Goal: Information Seeking & Learning: Learn about a topic

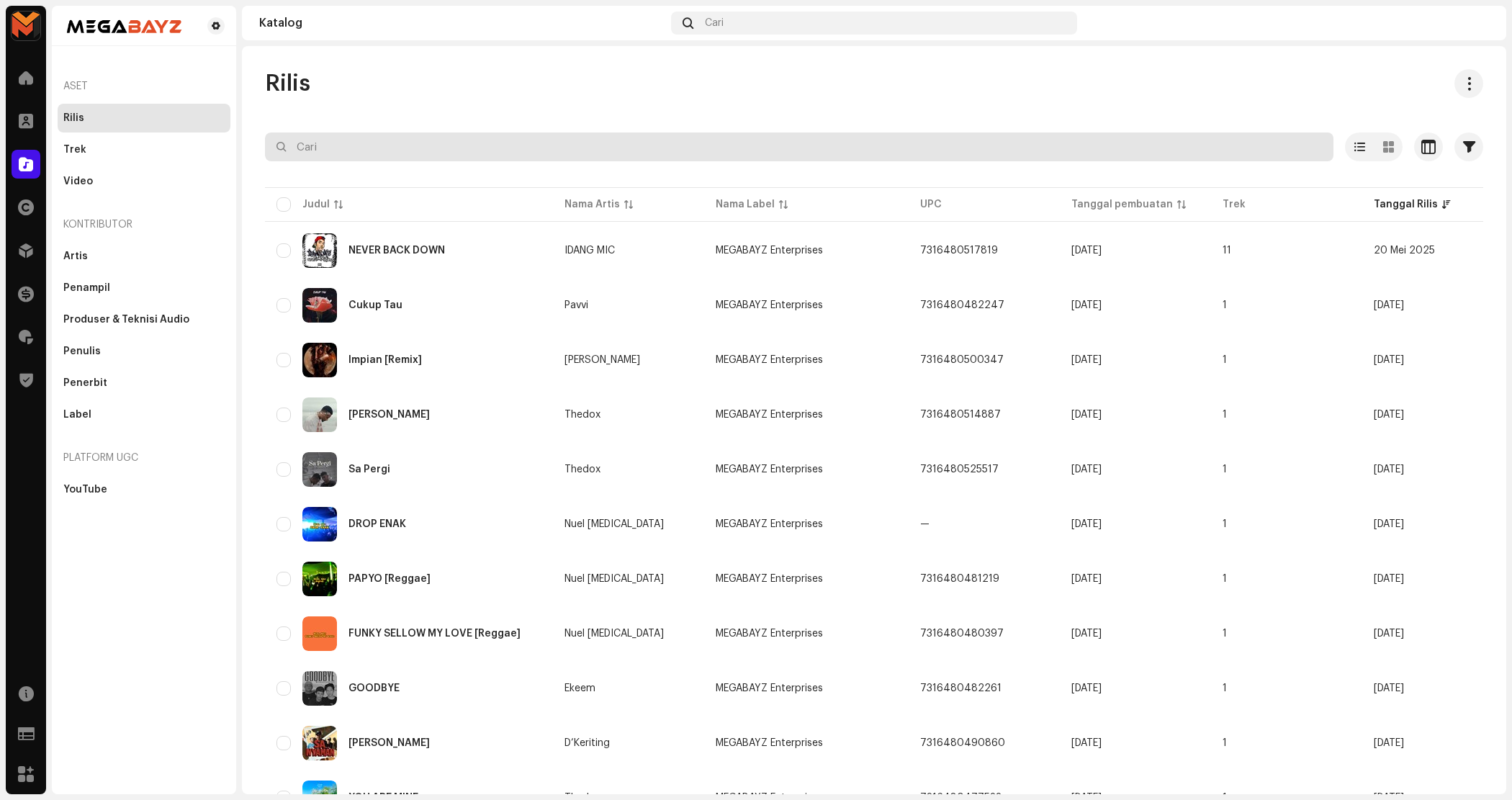
click at [776, 145] on input "text" at bounding box center [798, 147] width 1068 height 29
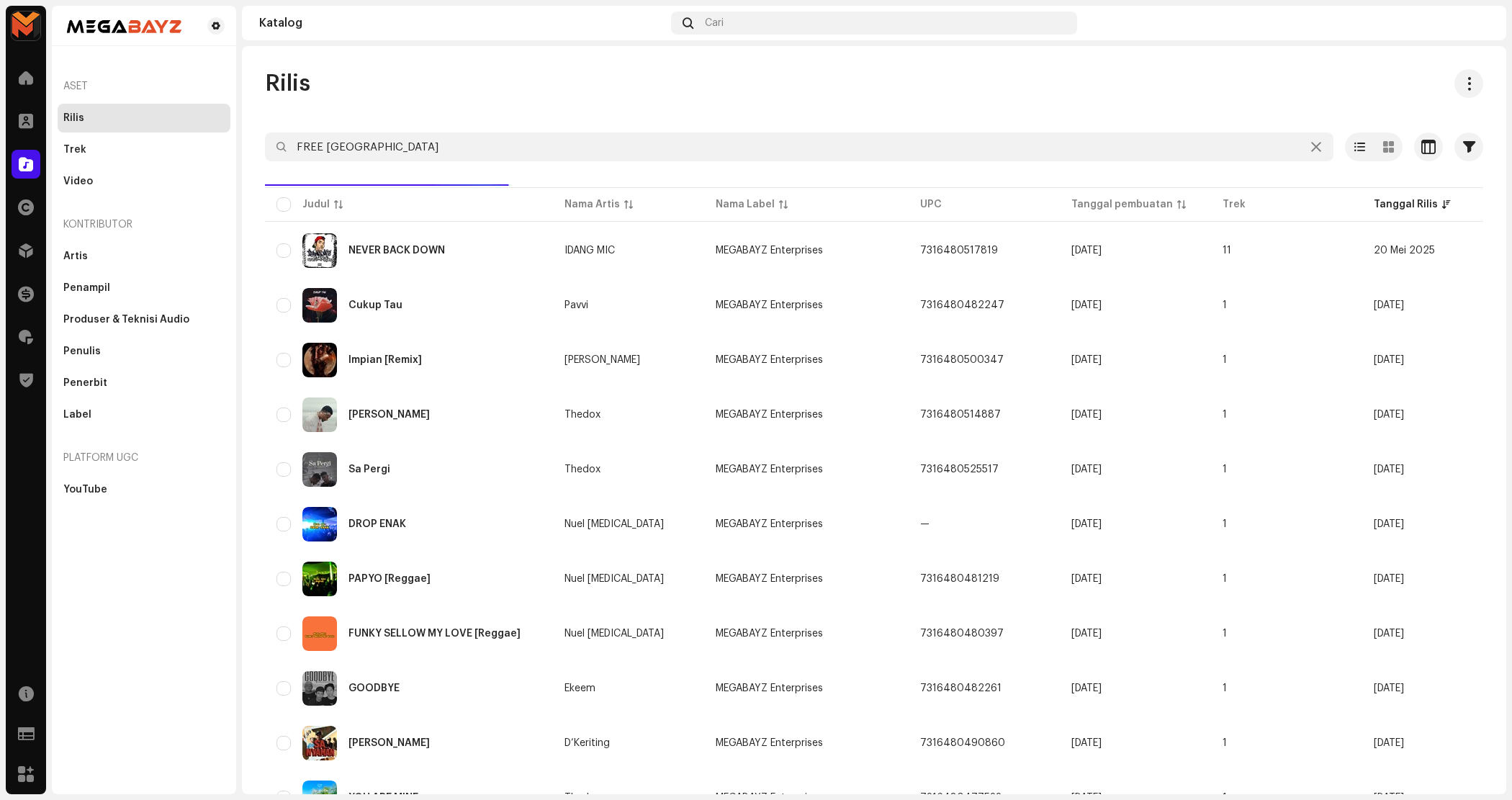
type input "FREE [GEOGRAPHIC_DATA]"
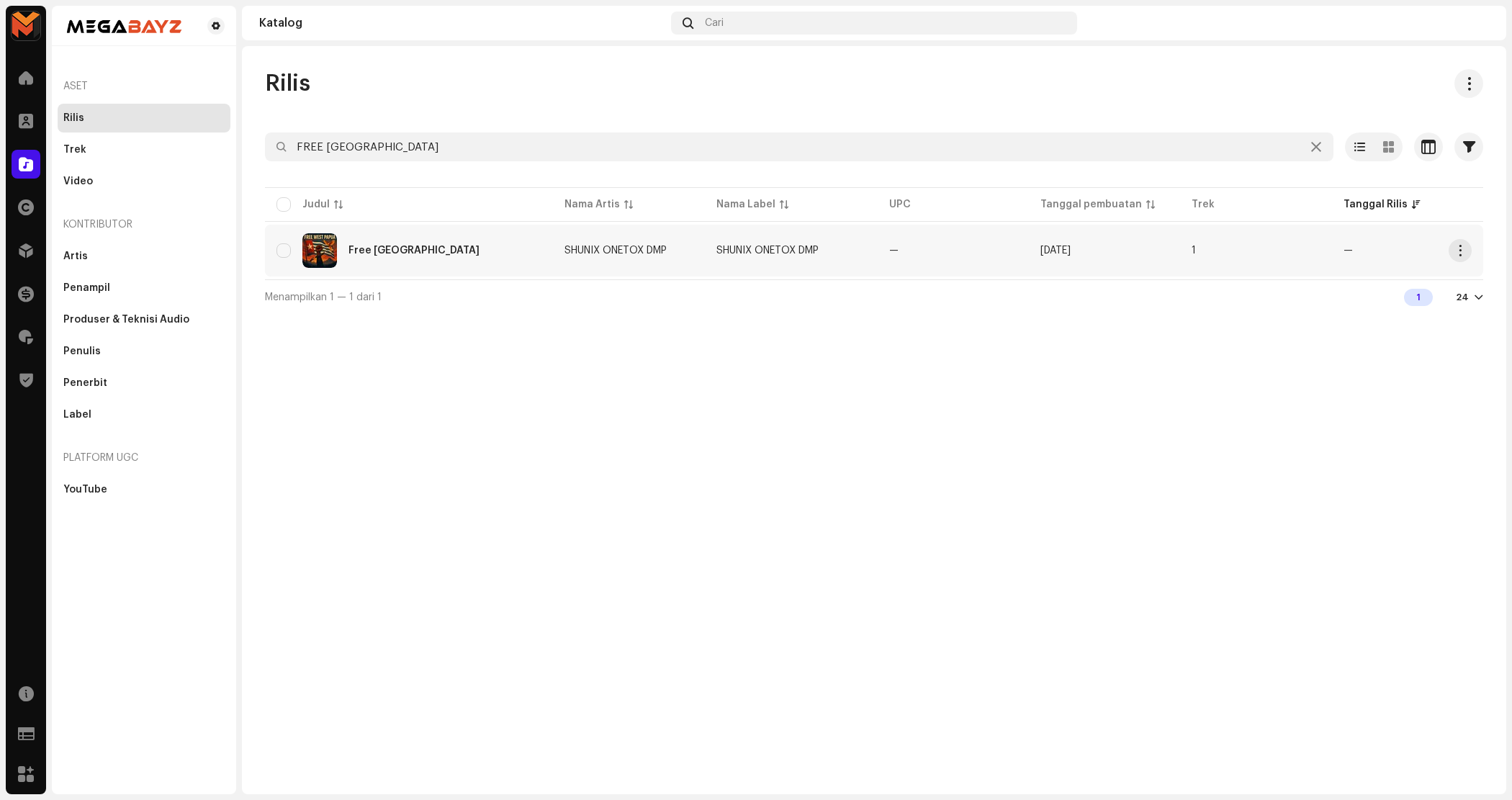
click at [523, 250] on div "Free [GEOGRAPHIC_DATA]" at bounding box center [409, 251] width 264 height 35
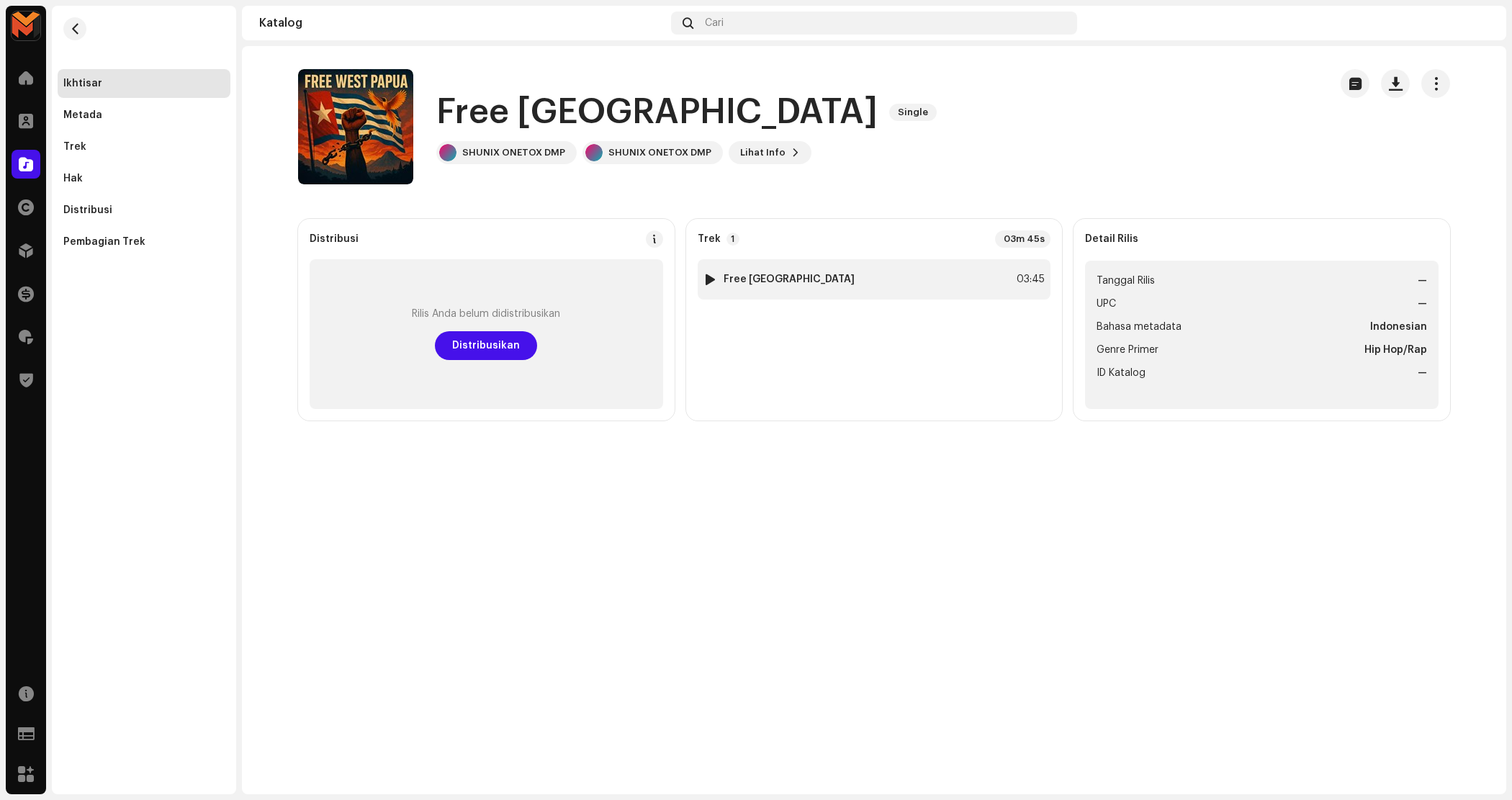
click at [711, 275] on div at bounding box center [710, 279] width 11 height 12
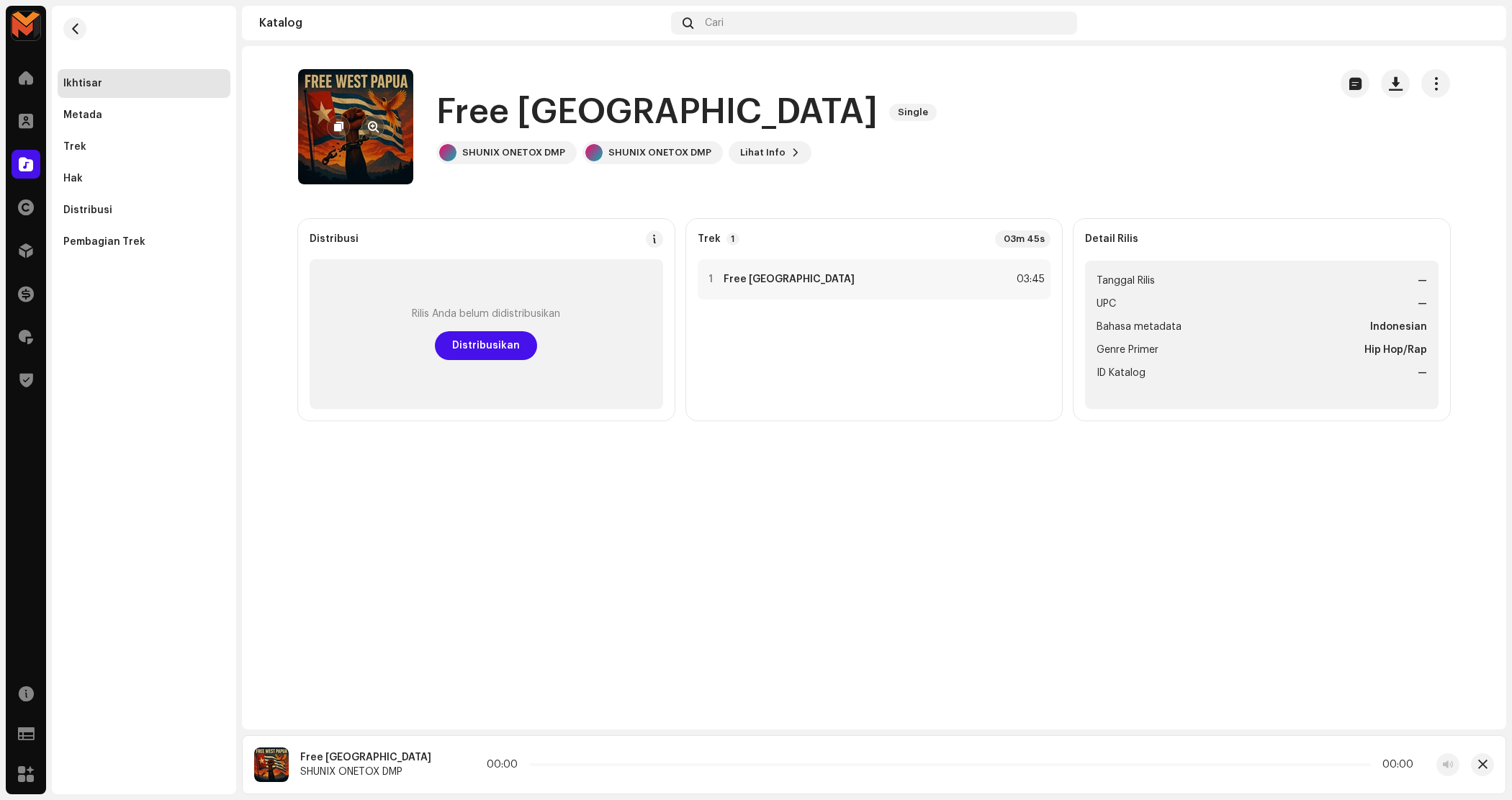
click at [378, 135] on button "button" at bounding box center [372, 126] width 23 height 23
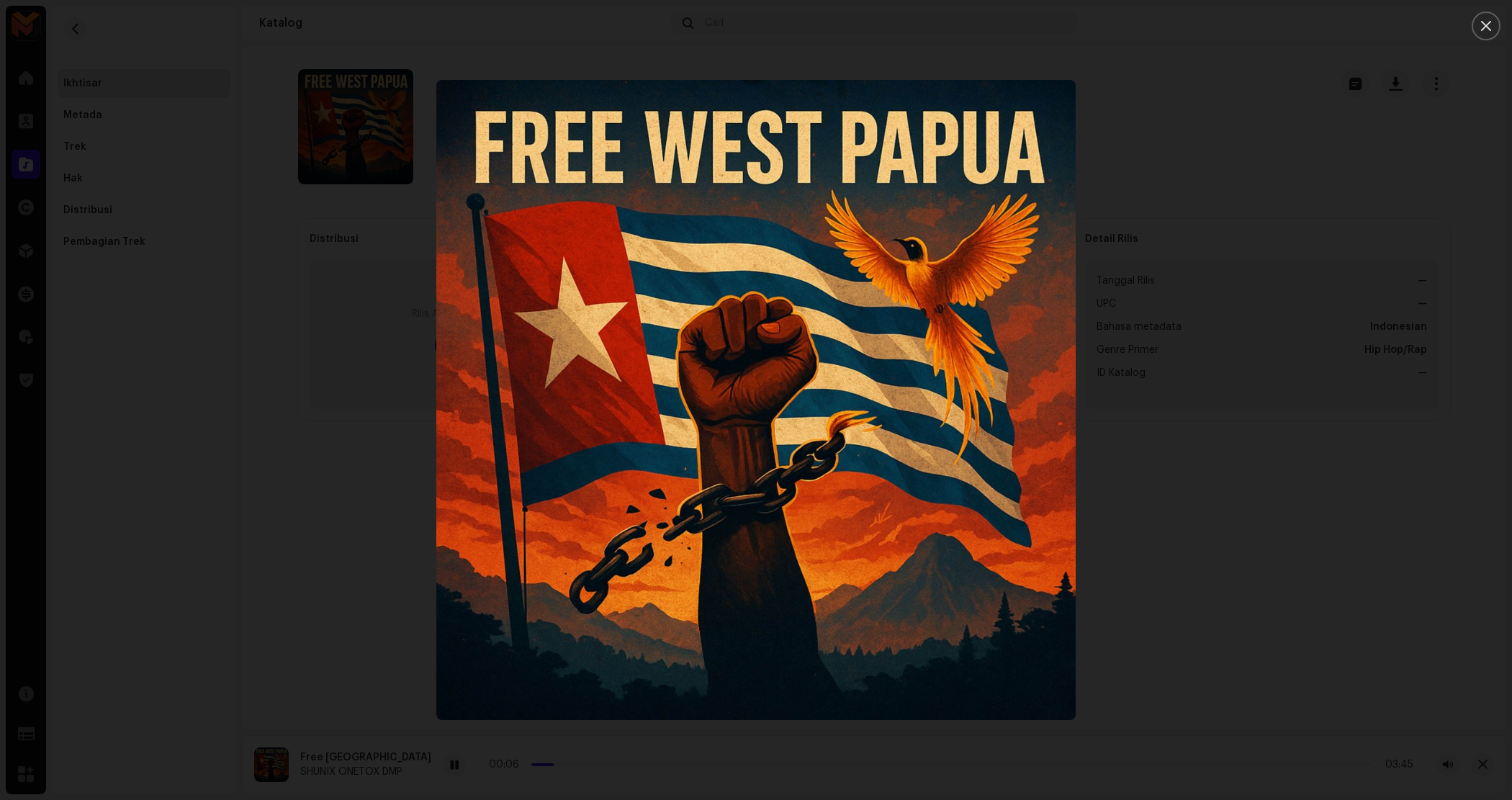
click at [270, 357] on div at bounding box center [756, 400] width 1512 height 800
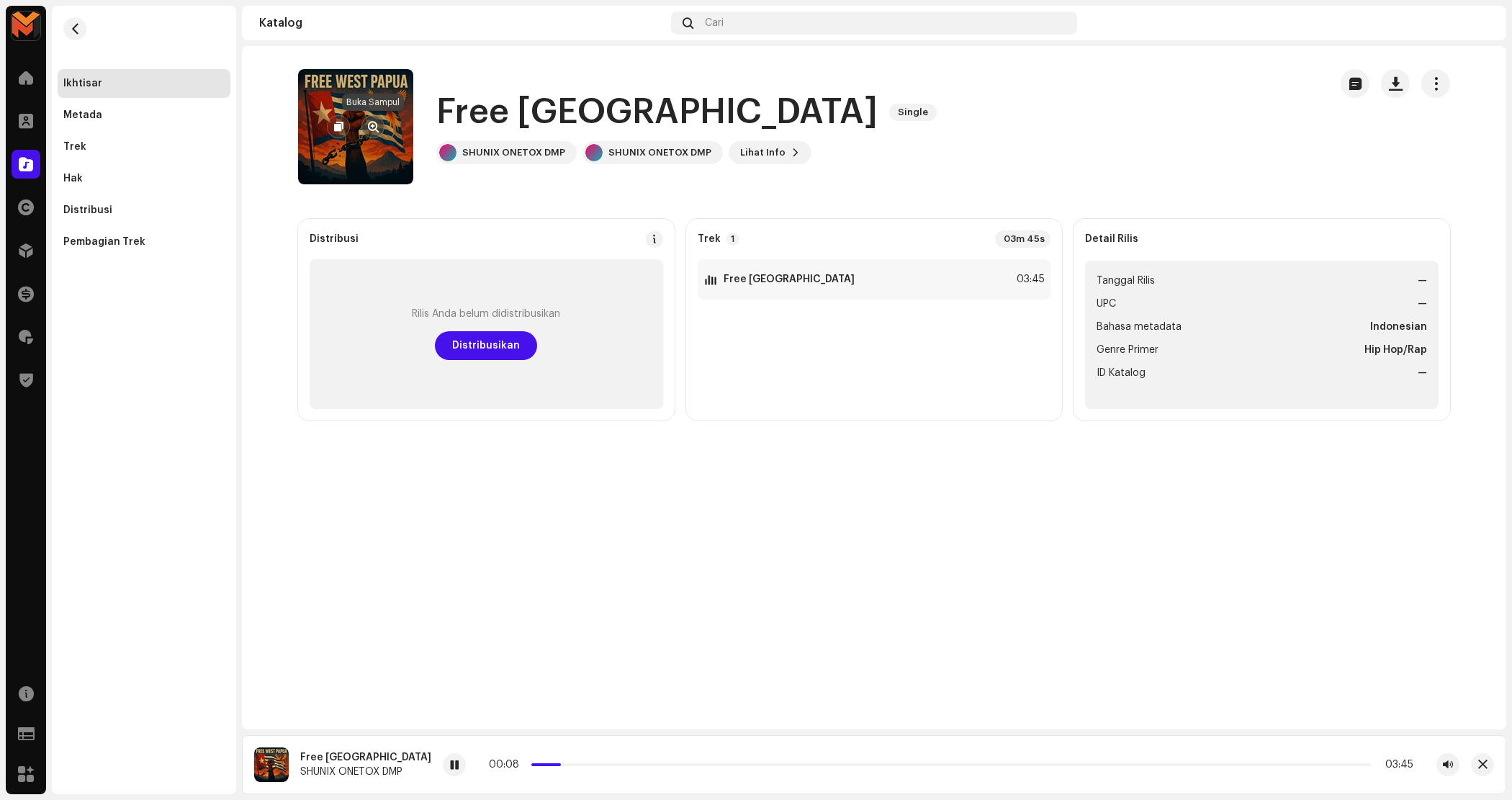
click at [366, 122] on button "button" at bounding box center [372, 126] width 23 height 23
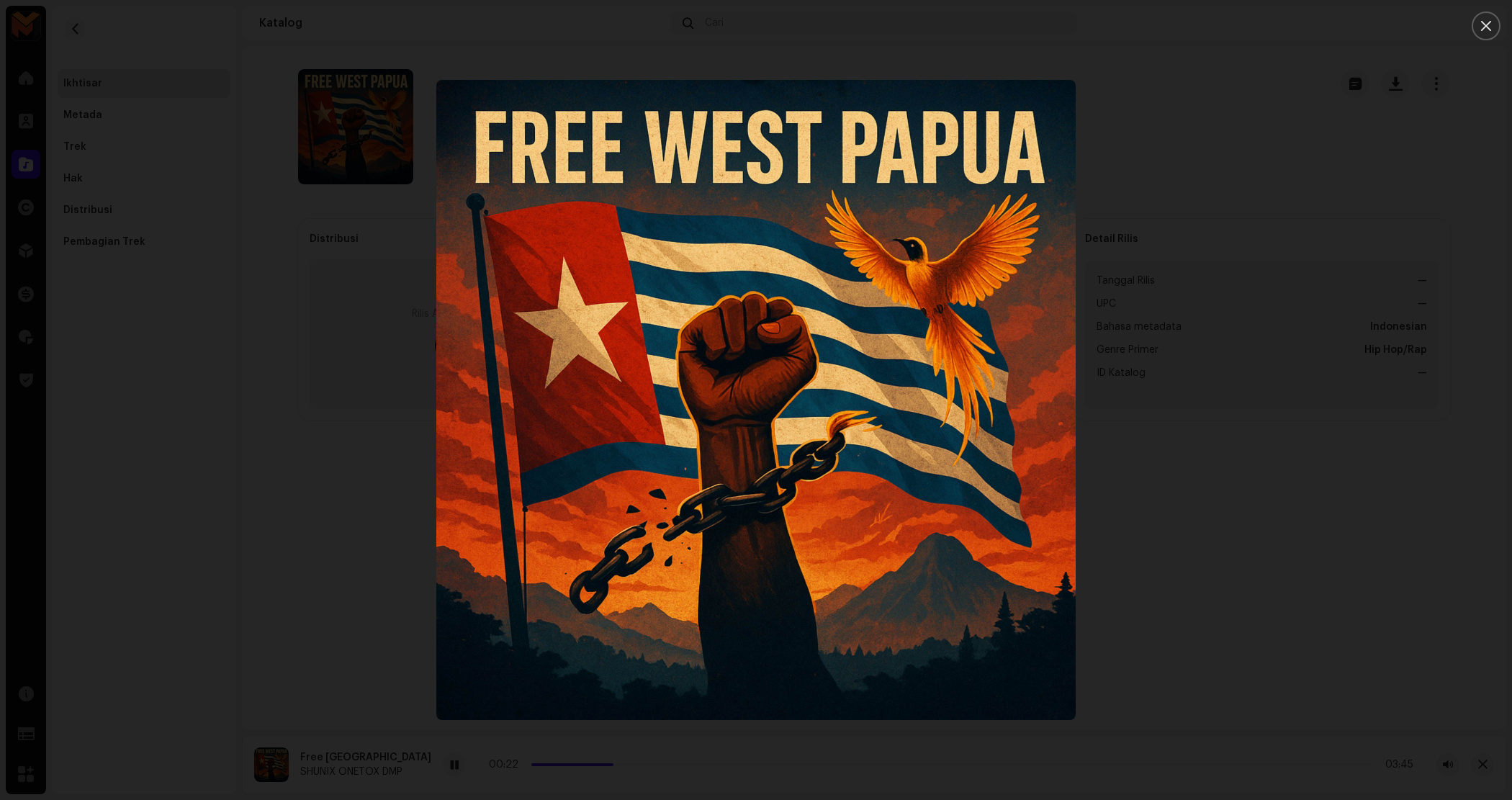
click at [1195, 353] on div at bounding box center [756, 400] width 1512 height 800
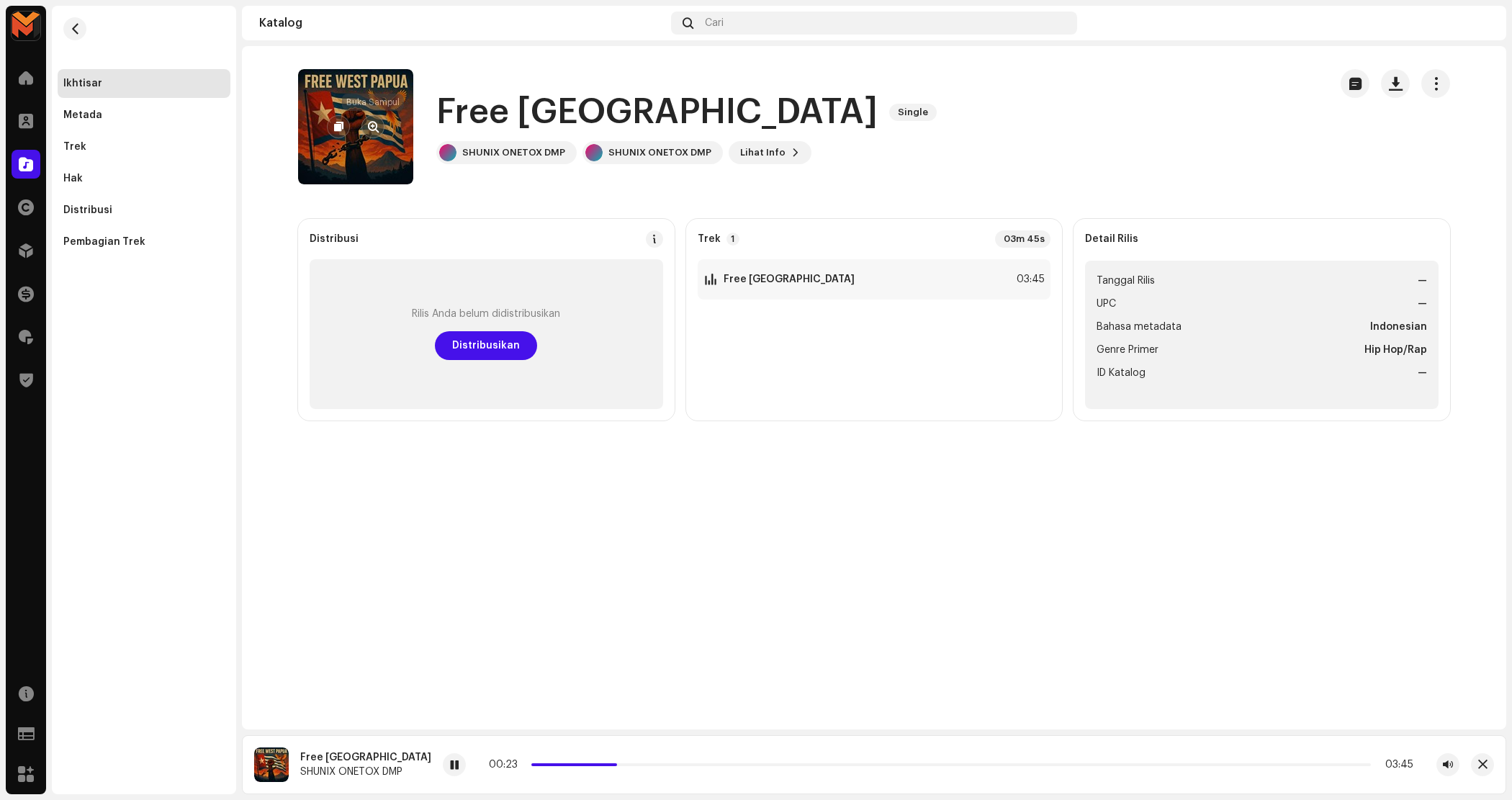
click at [368, 129] on span "button" at bounding box center [373, 127] width 11 height 12
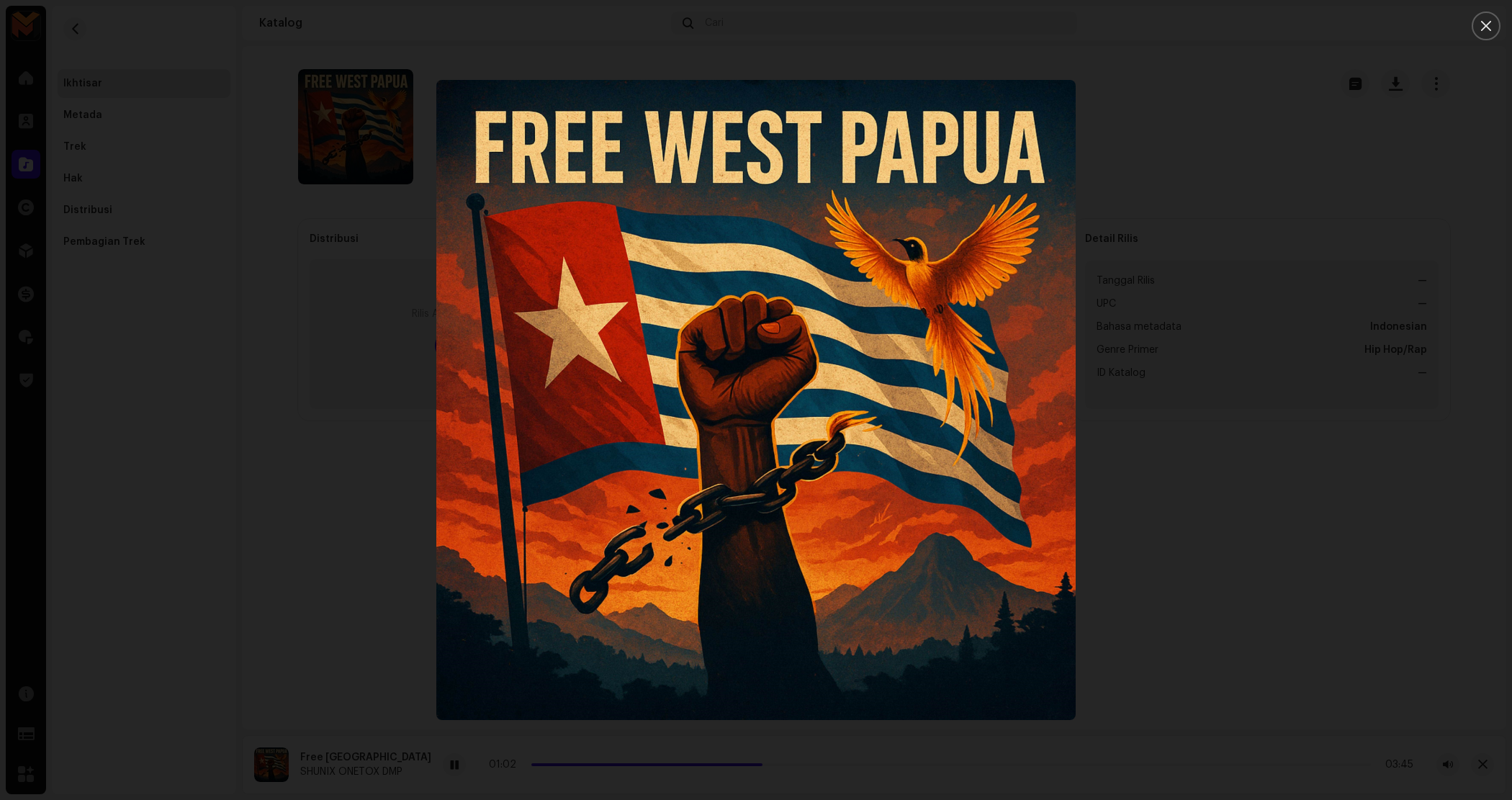
click at [758, 47] on div at bounding box center [756, 400] width 1512 height 800
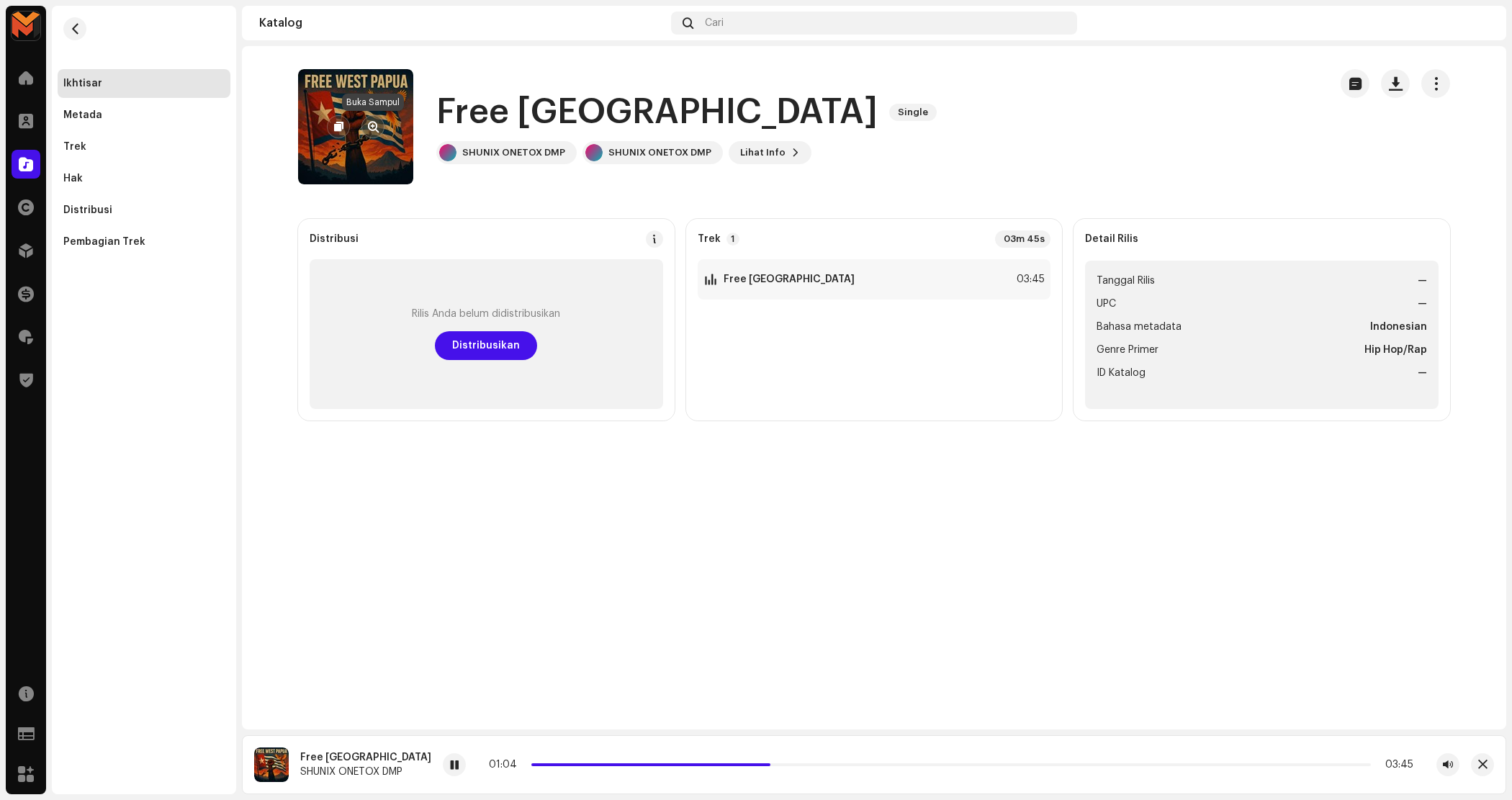
click at [376, 130] on span "button" at bounding box center [373, 127] width 11 height 12
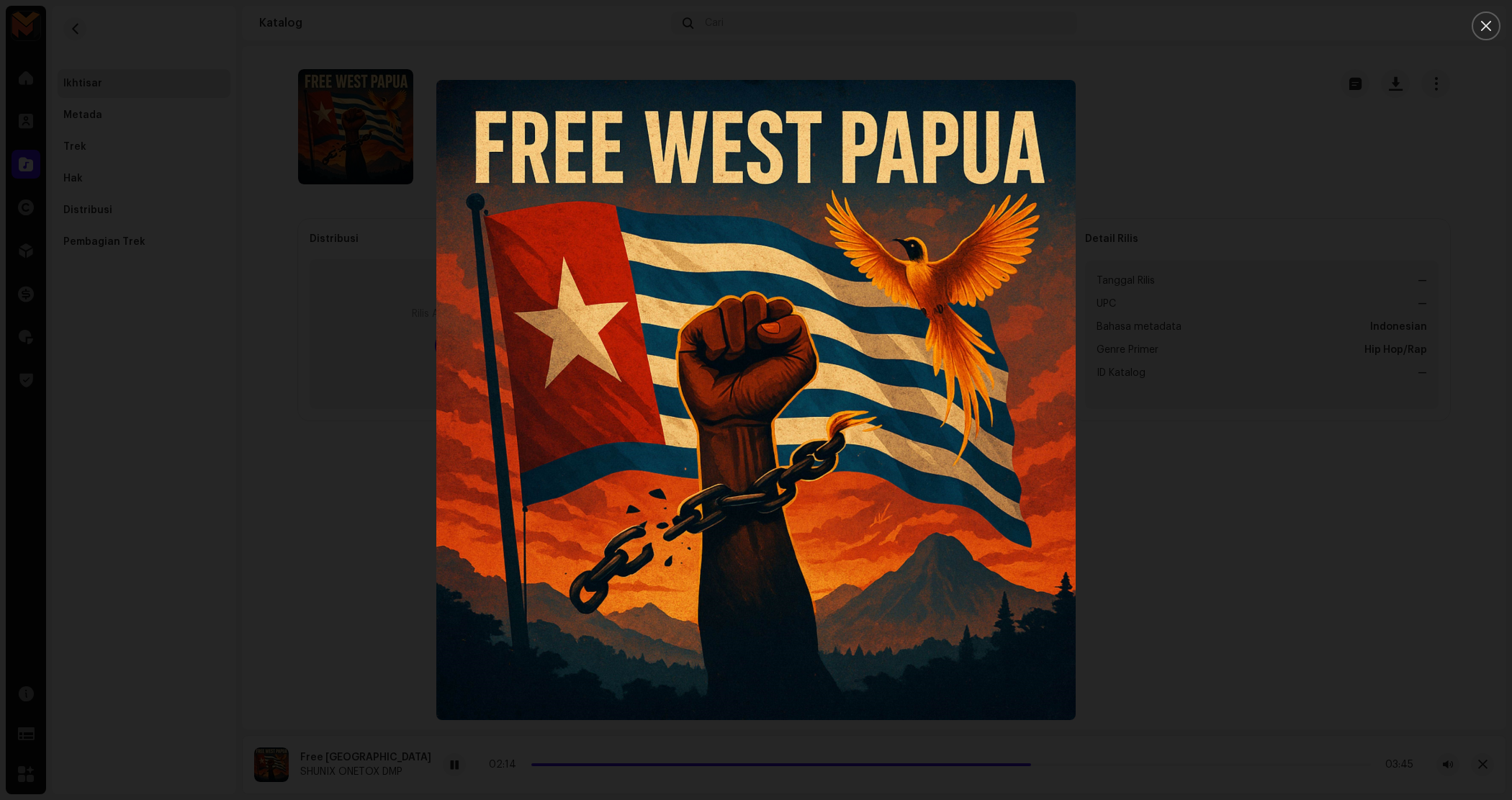
click at [1297, 275] on div at bounding box center [756, 400] width 1512 height 800
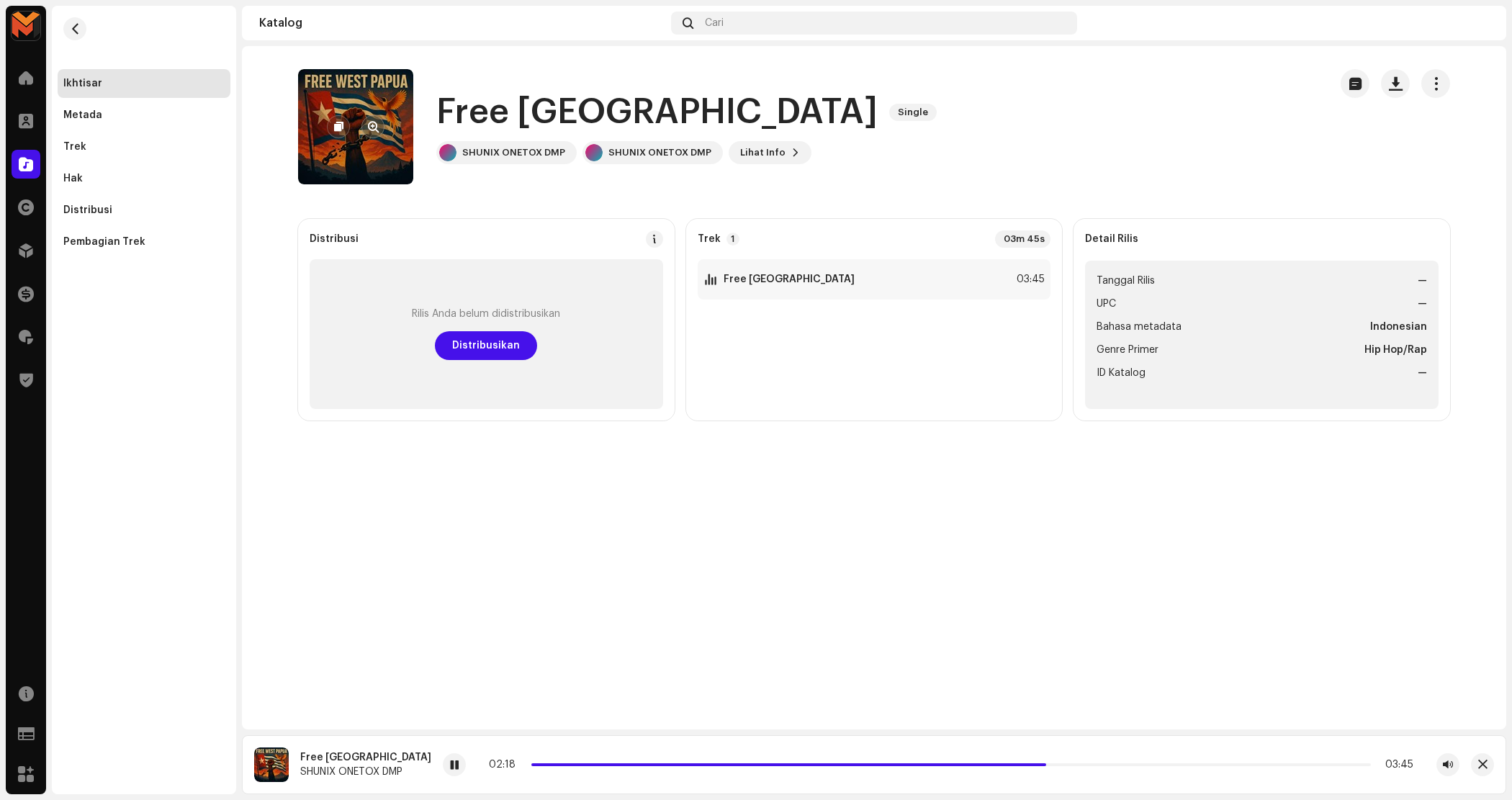
click at [386, 145] on re-a-cover at bounding box center [356, 127] width 115 height 115
click at [379, 130] on button "button" at bounding box center [372, 126] width 23 height 23
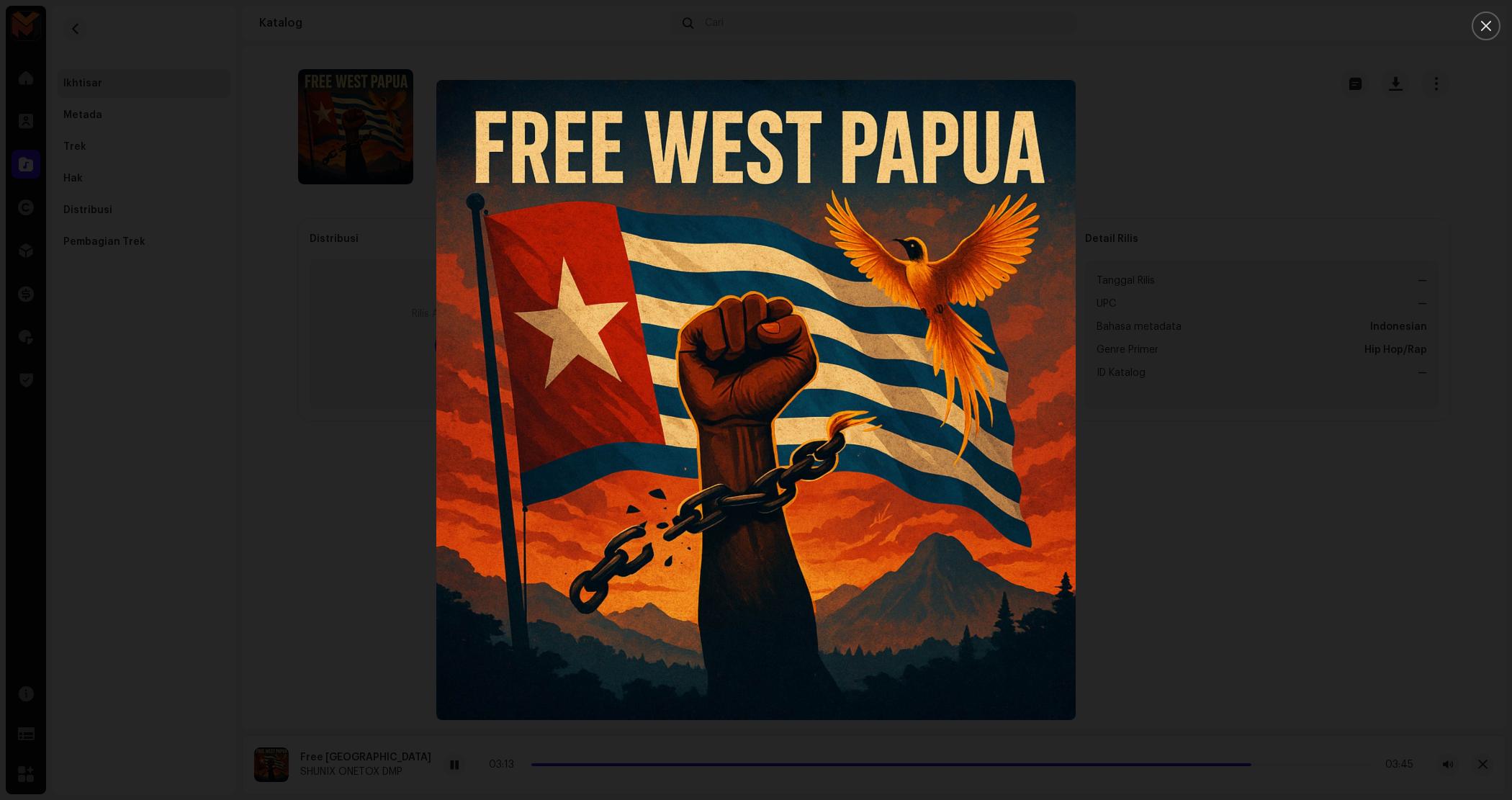
click at [1231, 403] on div at bounding box center [756, 400] width 1512 height 800
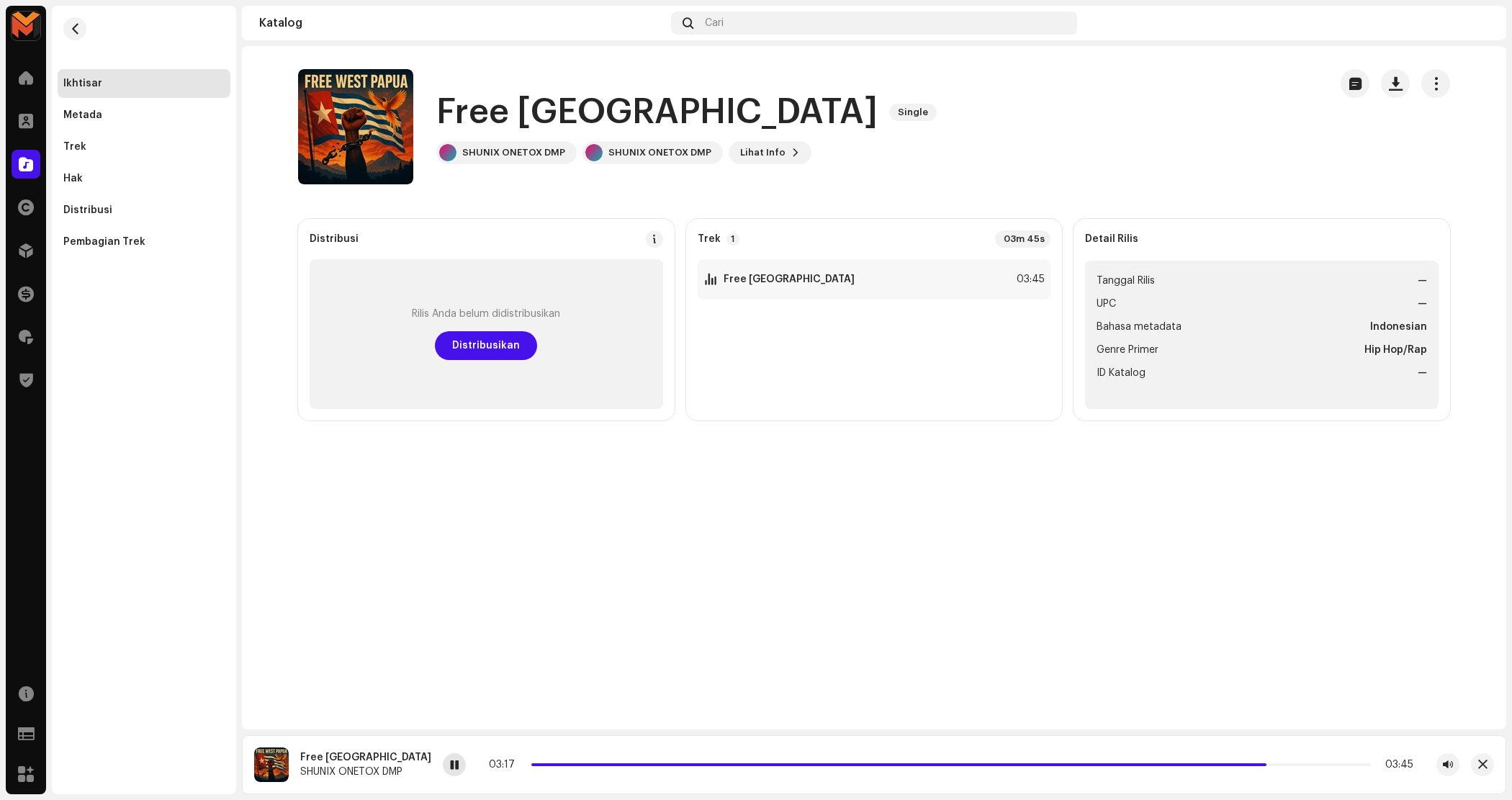
click at [450, 768] on span at bounding box center [453, 765] width 8 height 12
